Goal: Transaction & Acquisition: Obtain resource

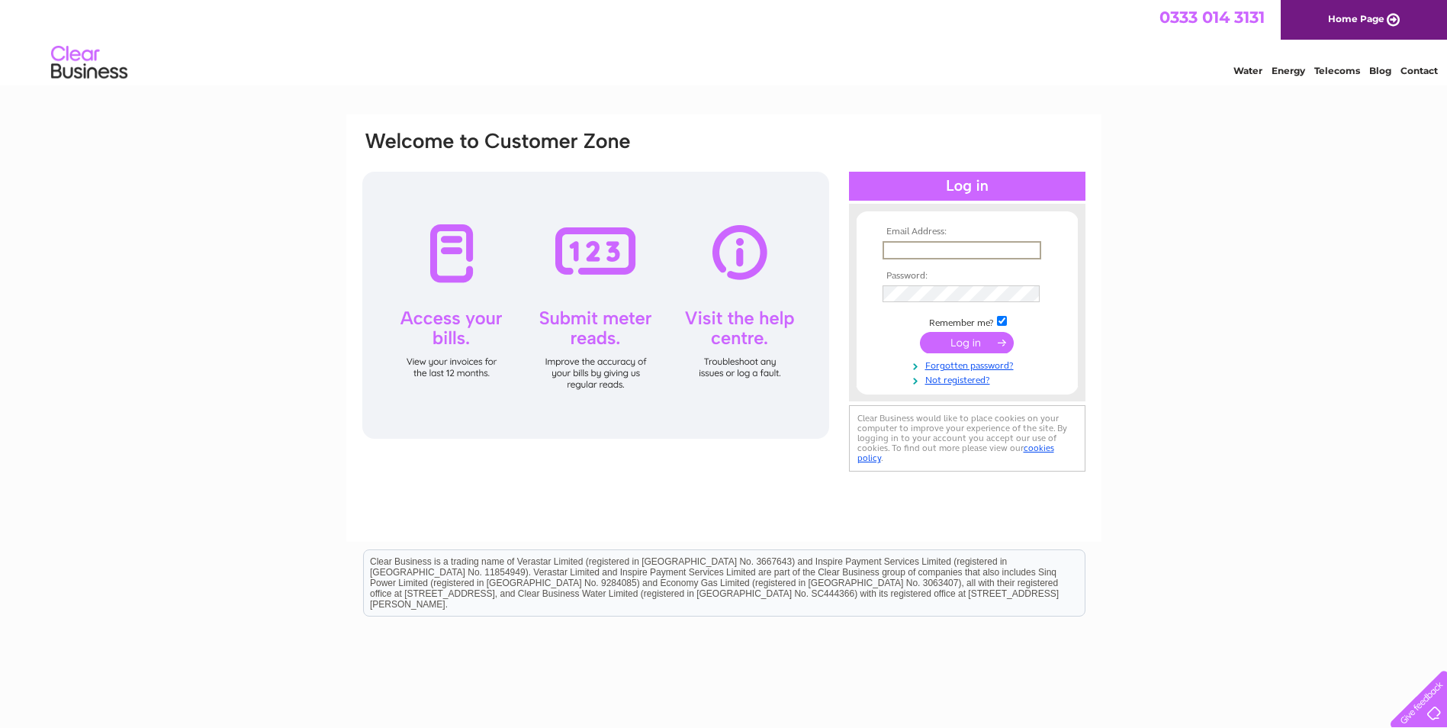
click at [909, 256] on input "text" at bounding box center [962, 250] width 159 height 18
click at [892, 253] on input "text" at bounding box center [962, 250] width 159 height 18
type input "Stephen.Duncan@orbitalhouse.co.uk"
click at [920, 332] on input "submit" at bounding box center [967, 342] width 94 height 21
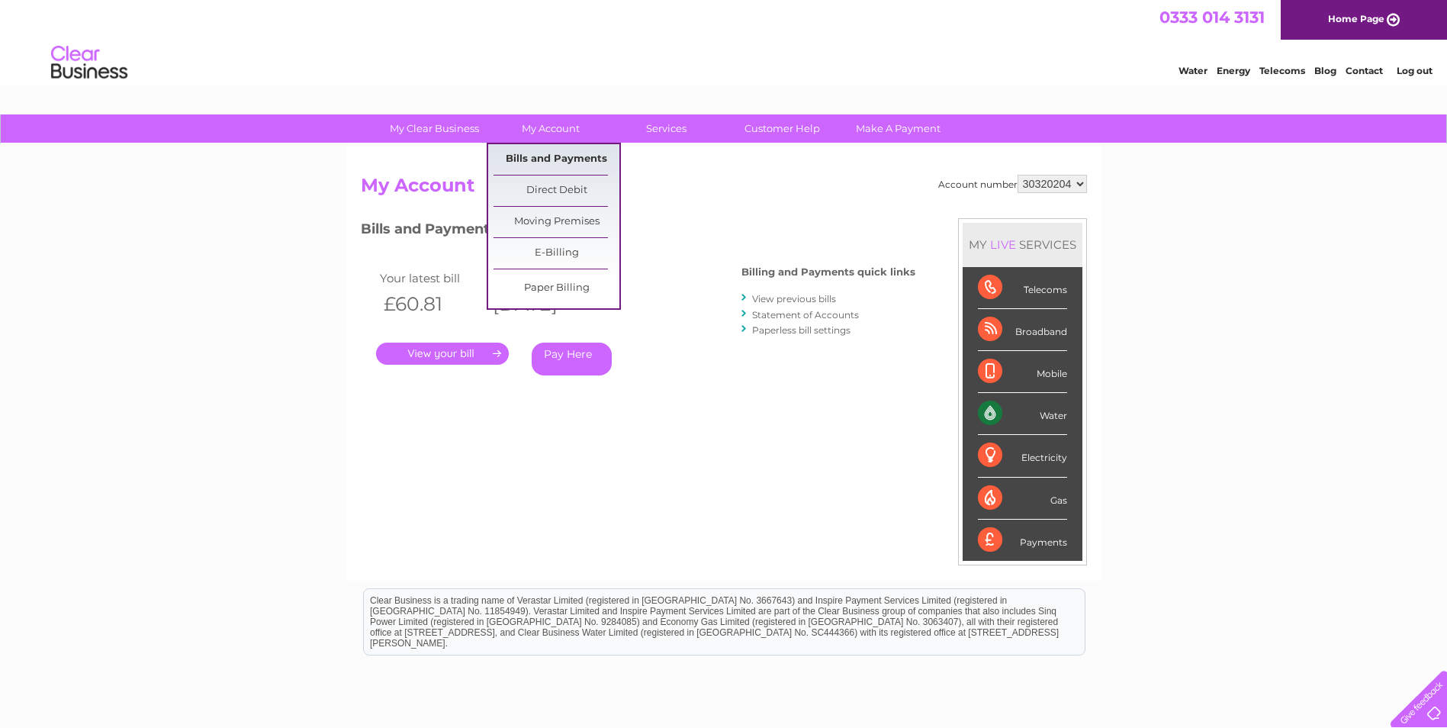
click at [558, 156] on link "Bills and Payments" at bounding box center [557, 159] width 126 height 31
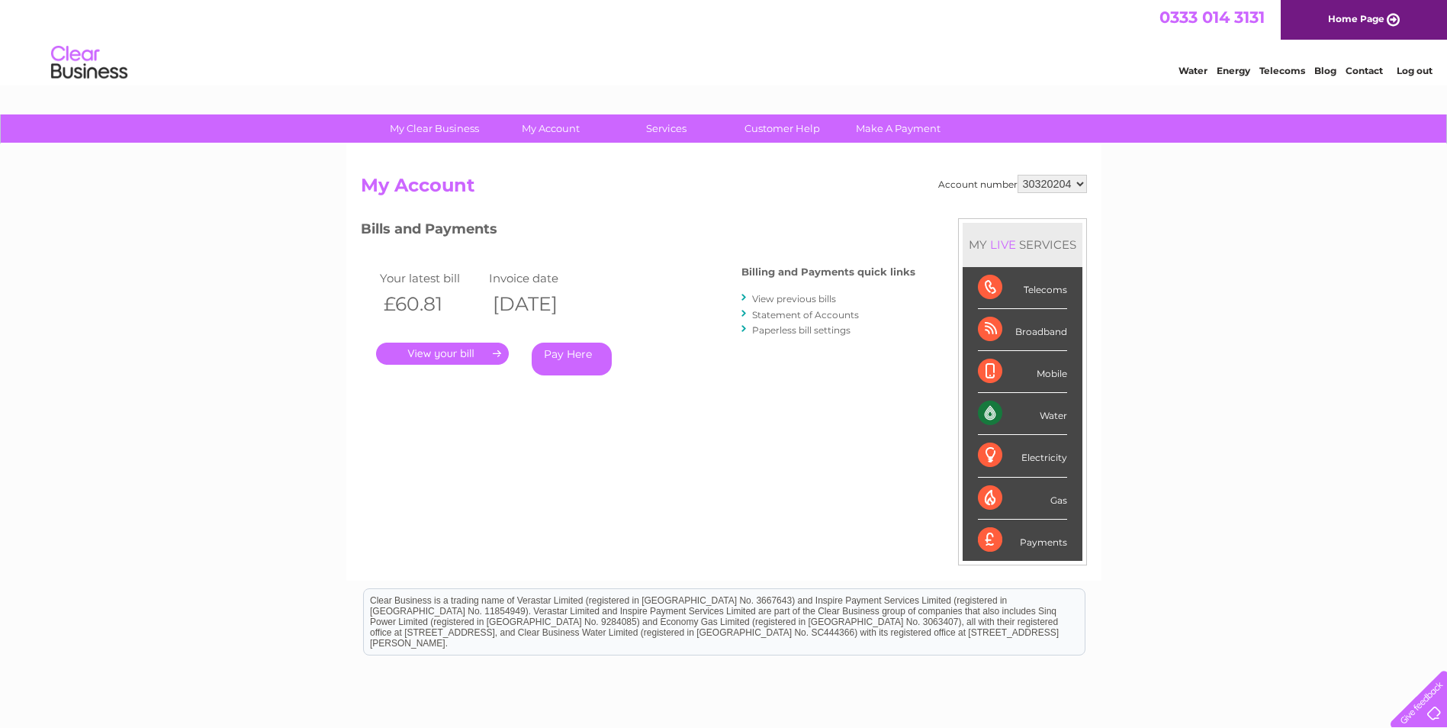
click at [433, 356] on link "." at bounding box center [442, 353] width 133 height 22
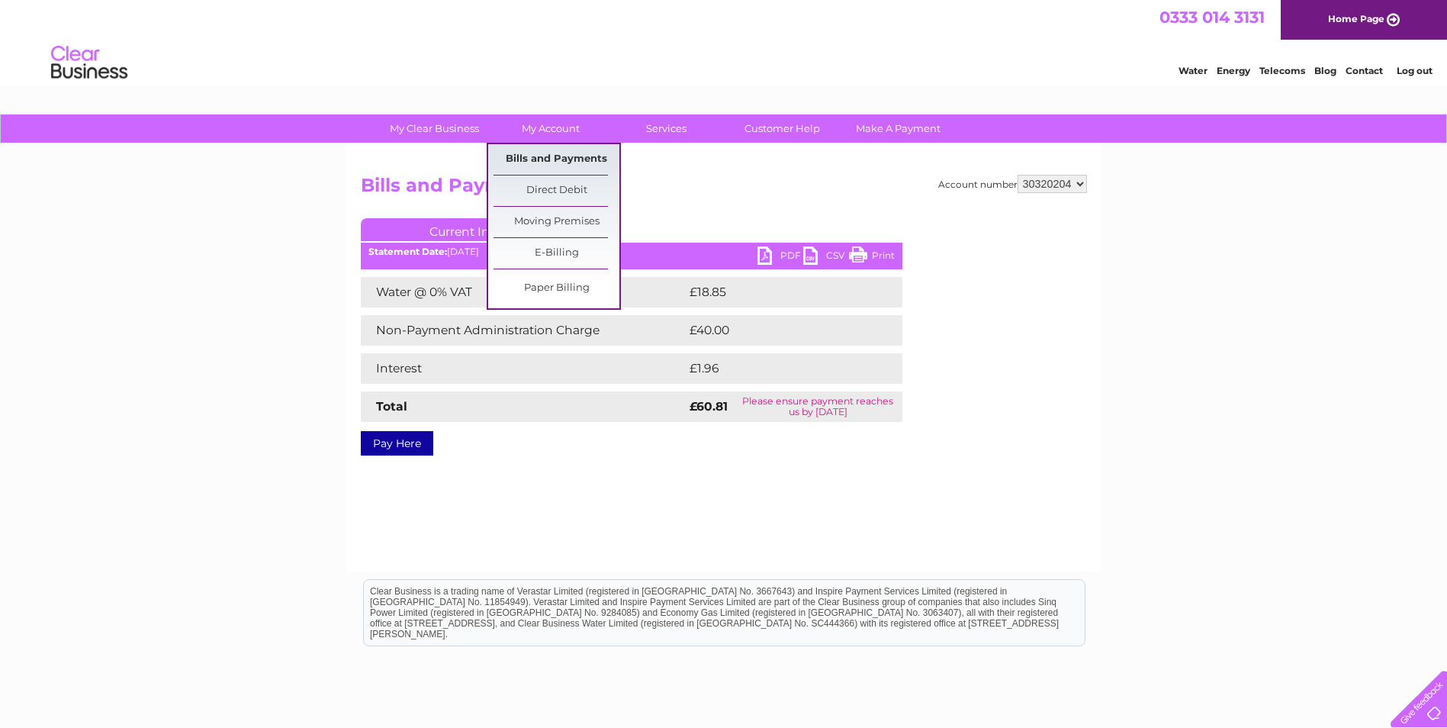
click at [539, 156] on link "Bills and Payments" at bounding box center [557, 159] width 126 height 31
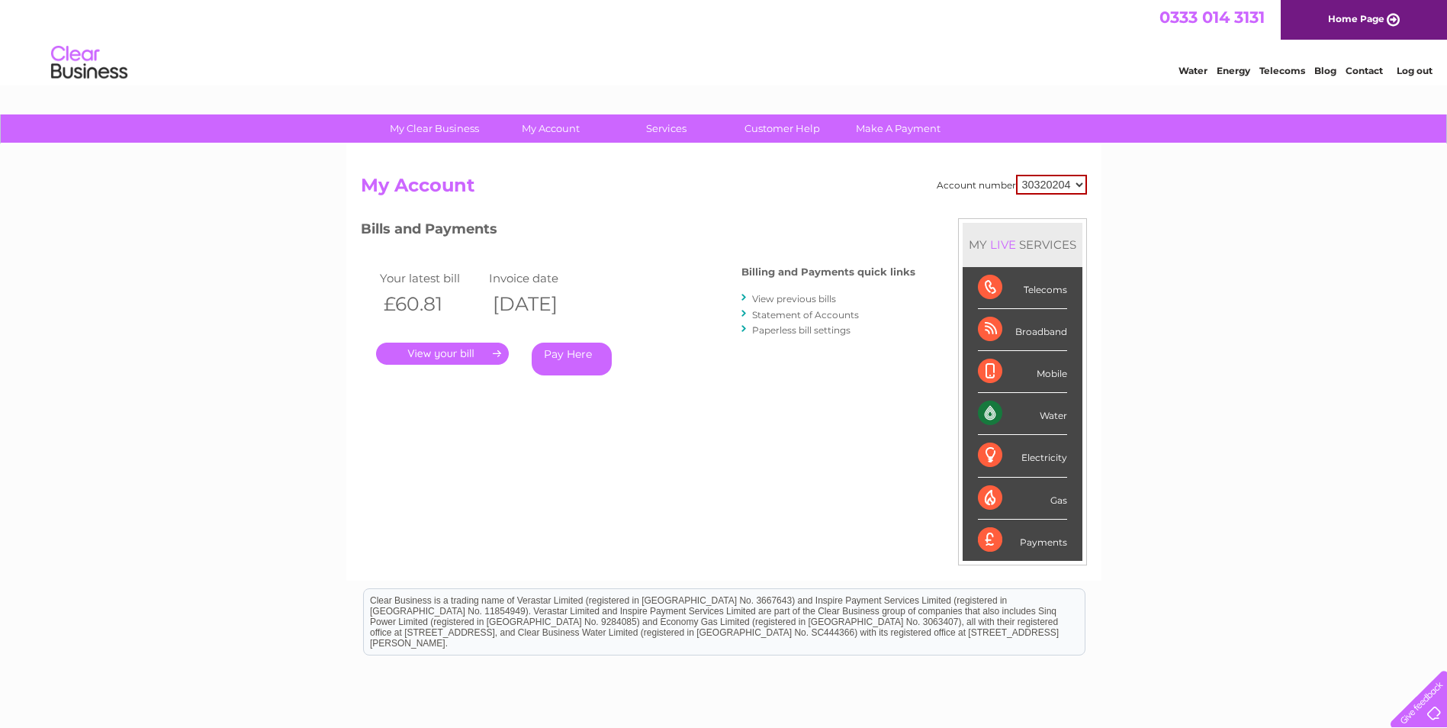
click at [824, 297] on link "View previous bills" at bounding box center [794, 298] width 84 height 11
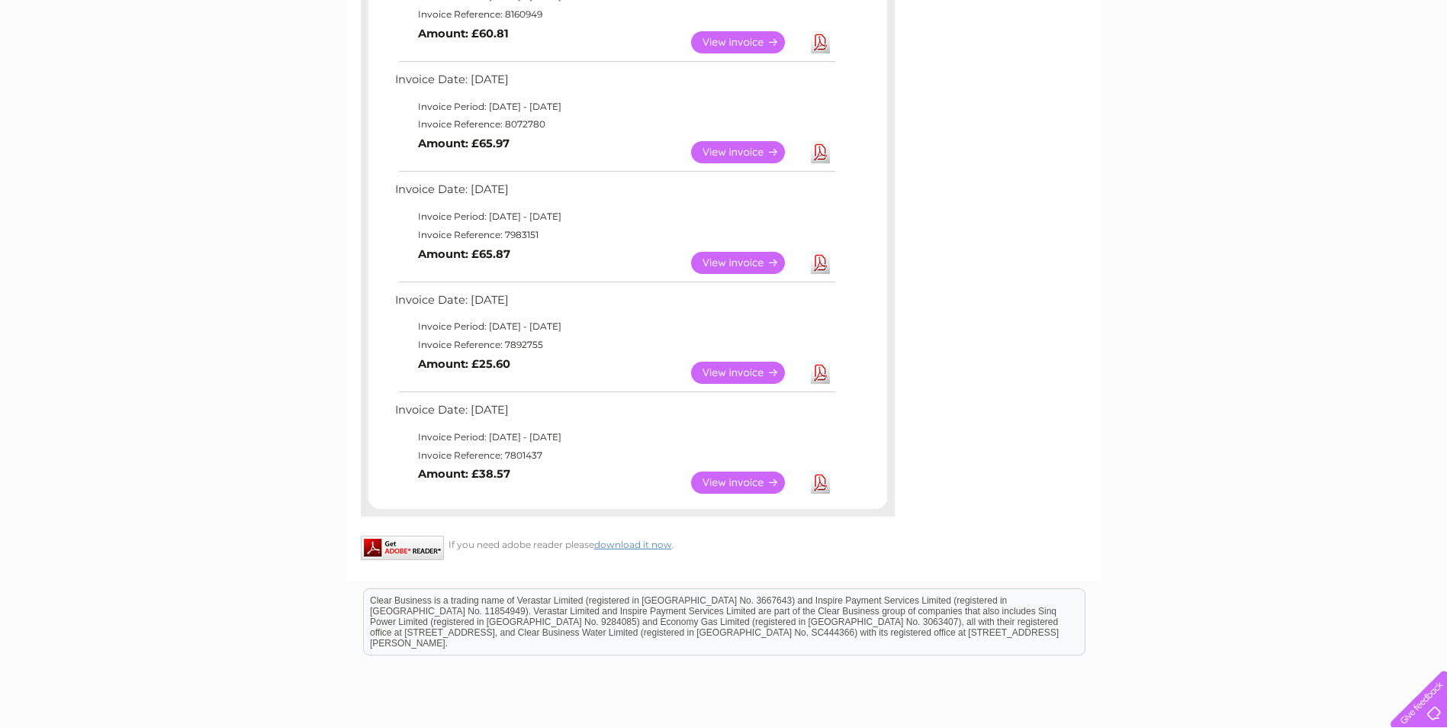
scroll to position [147, 0]
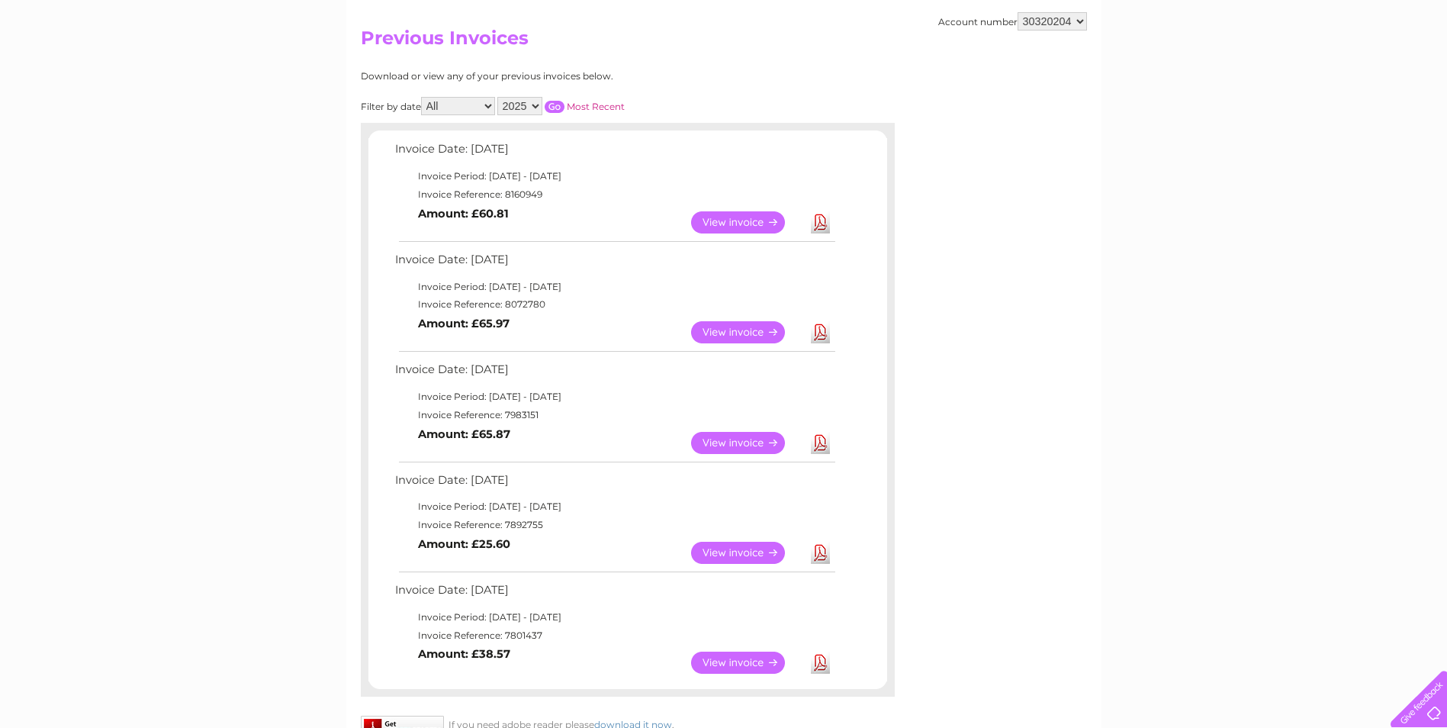
click at [814, 662] on link "Download" at bounding box center [820, 662] width 19 height 22
click at [817, 562] on link "Download" at bounding box center [820, 553] width 19 height 22
click at [820, 449] on link "Download" at bounding box center [820, 443] width 19 height 22
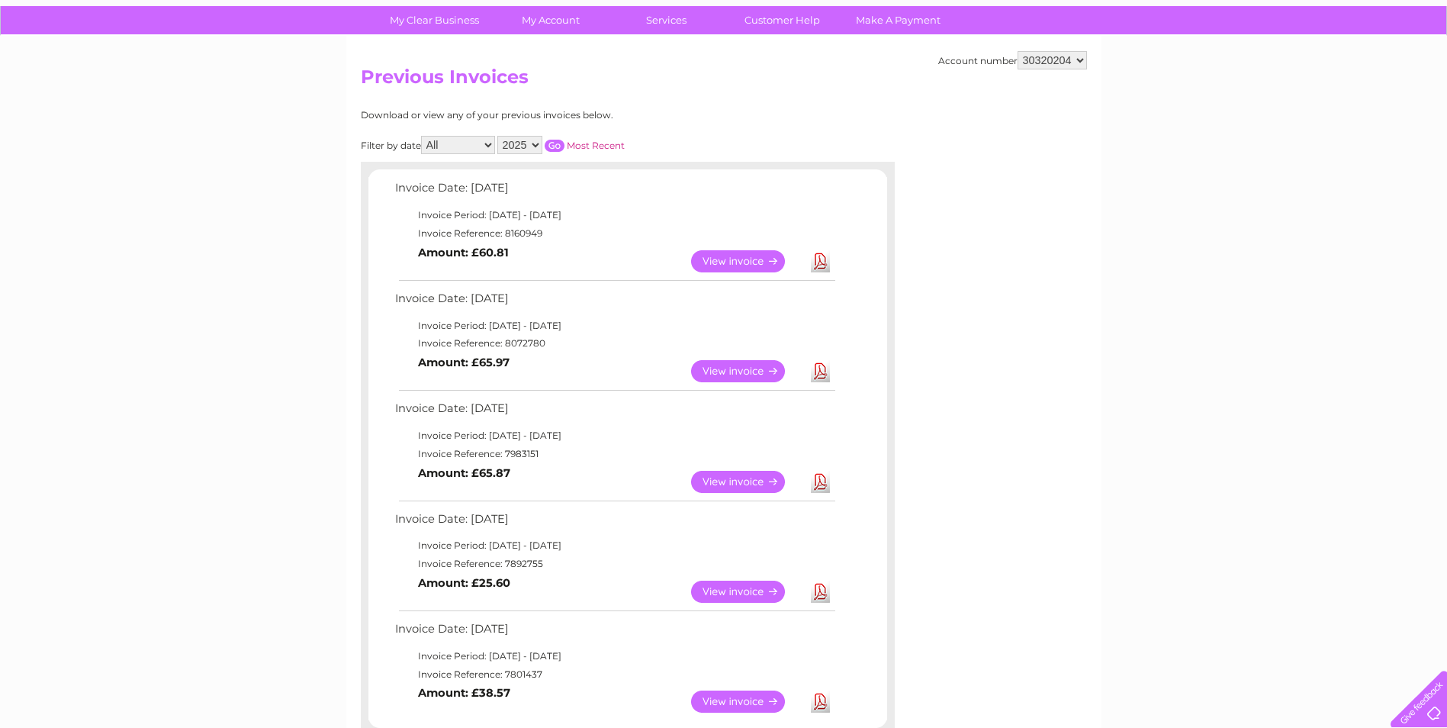
scroll to position [71, 0]
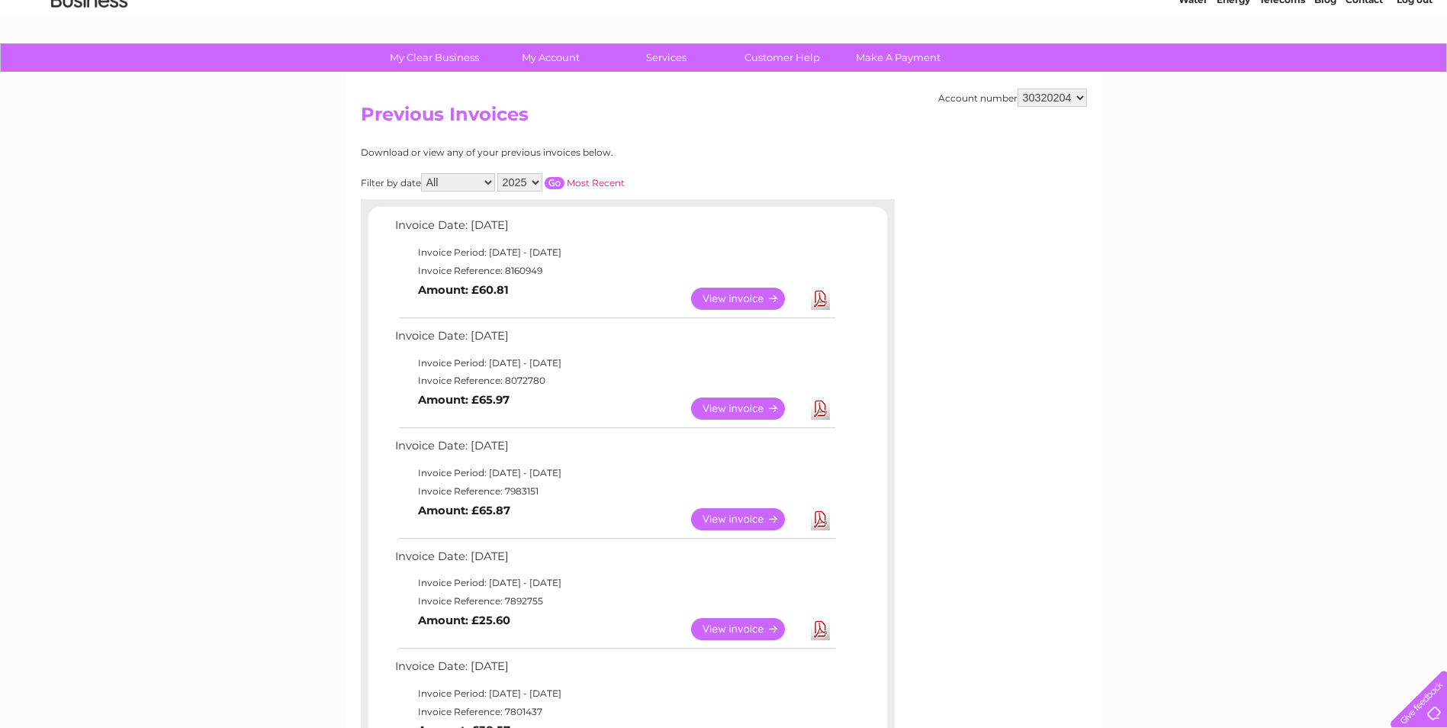
click at [818, 401] on link "Download" at bounding box center [820, 408] width 19 height 22
click at [819, 292] on link "Download" at bounding box center [820, 299] width 19 height 22
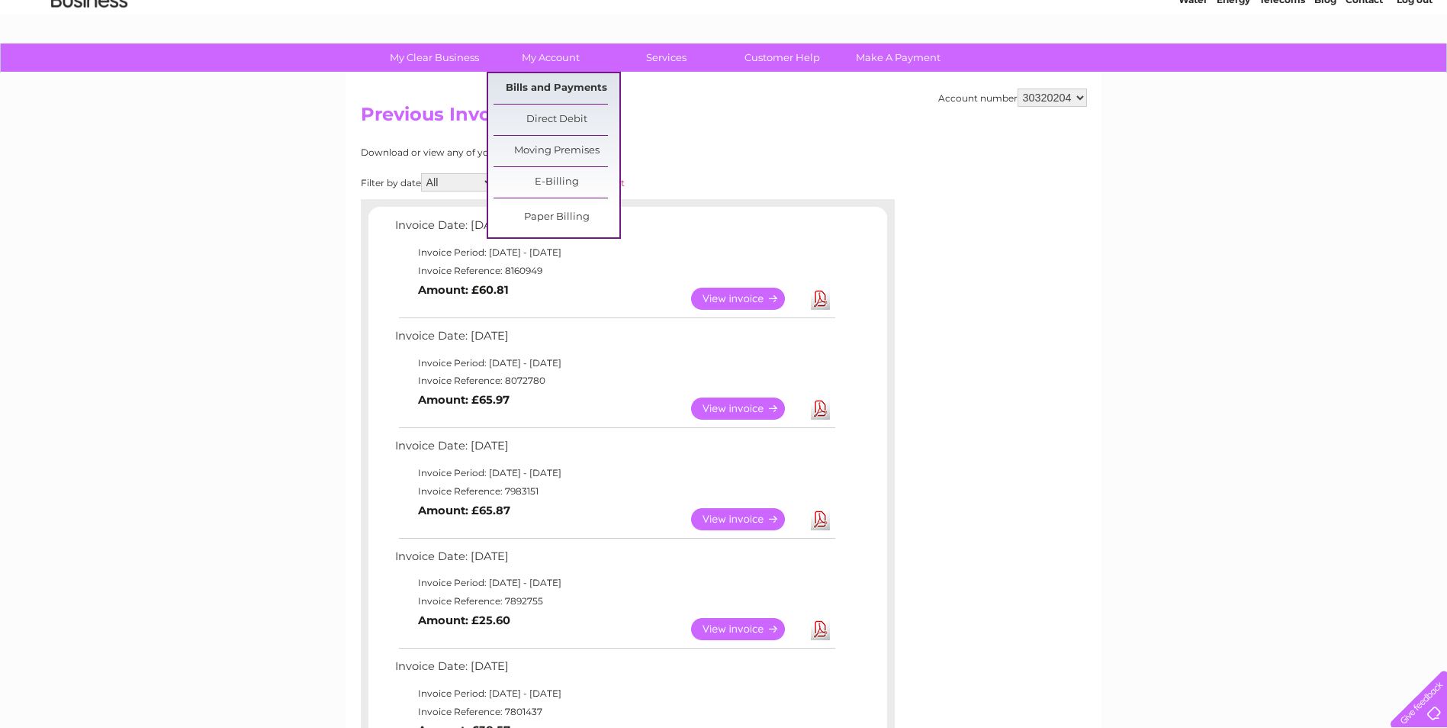
click at [554, 85] on link "Bills and Payments" at bounding box center [557, 88] width 126 height 31
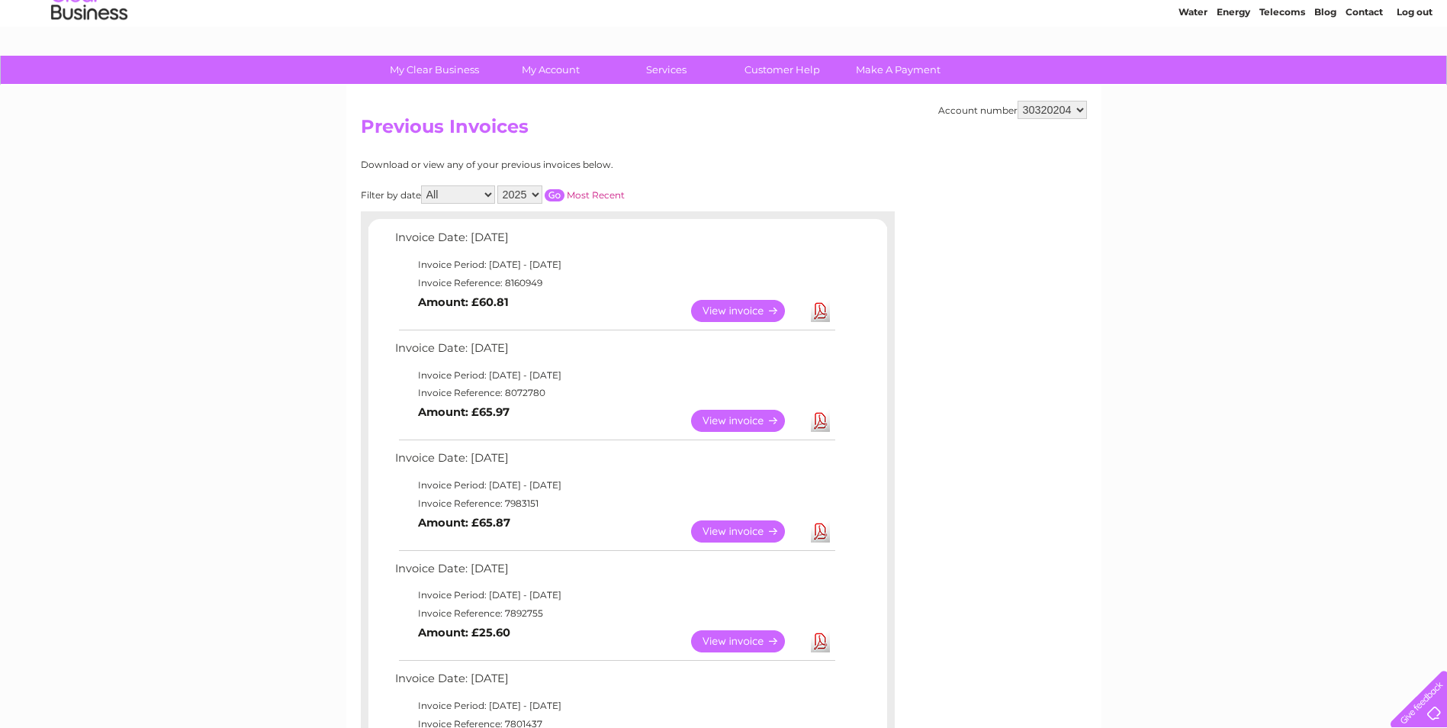
scroll to position [0, 0]
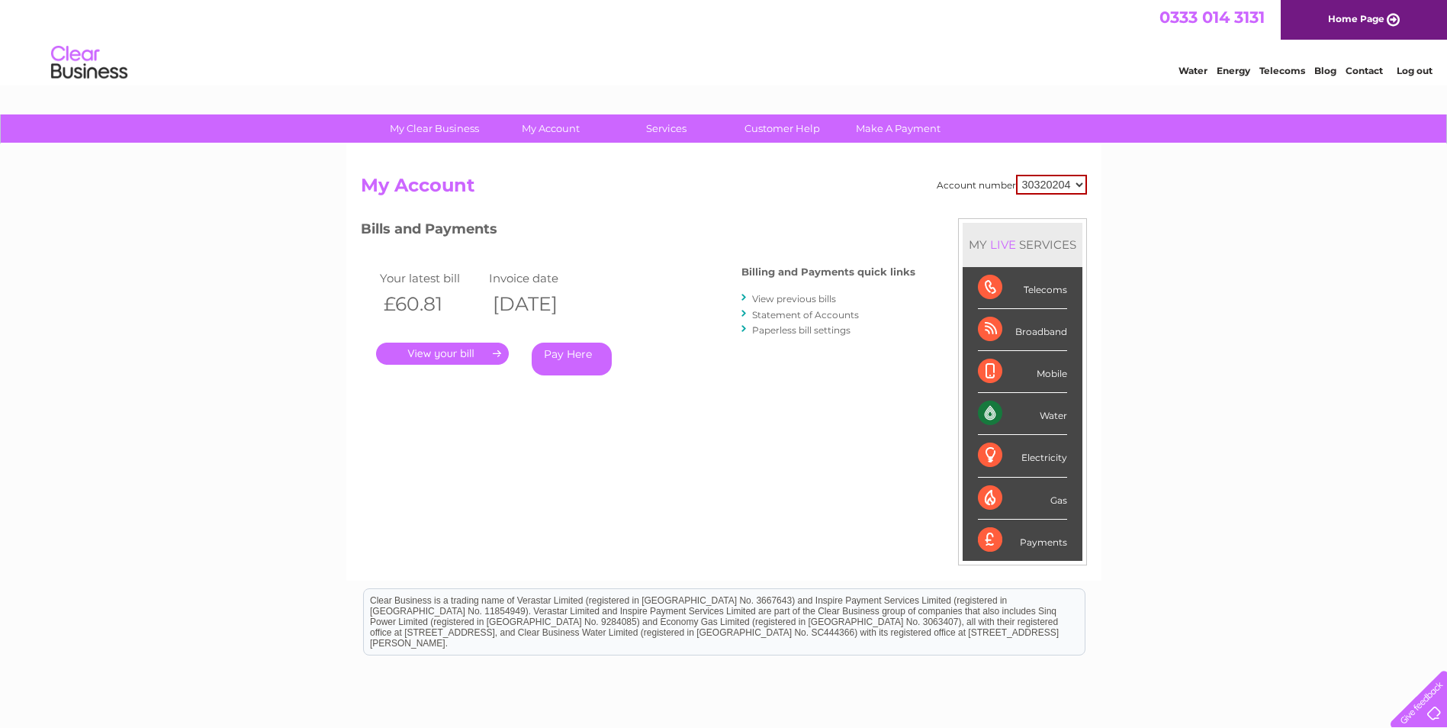
click at [809, 315] on link "Statement of Accounts" at bounding box center [805, 314] width 107 height 11
